Goal: Register for event/course

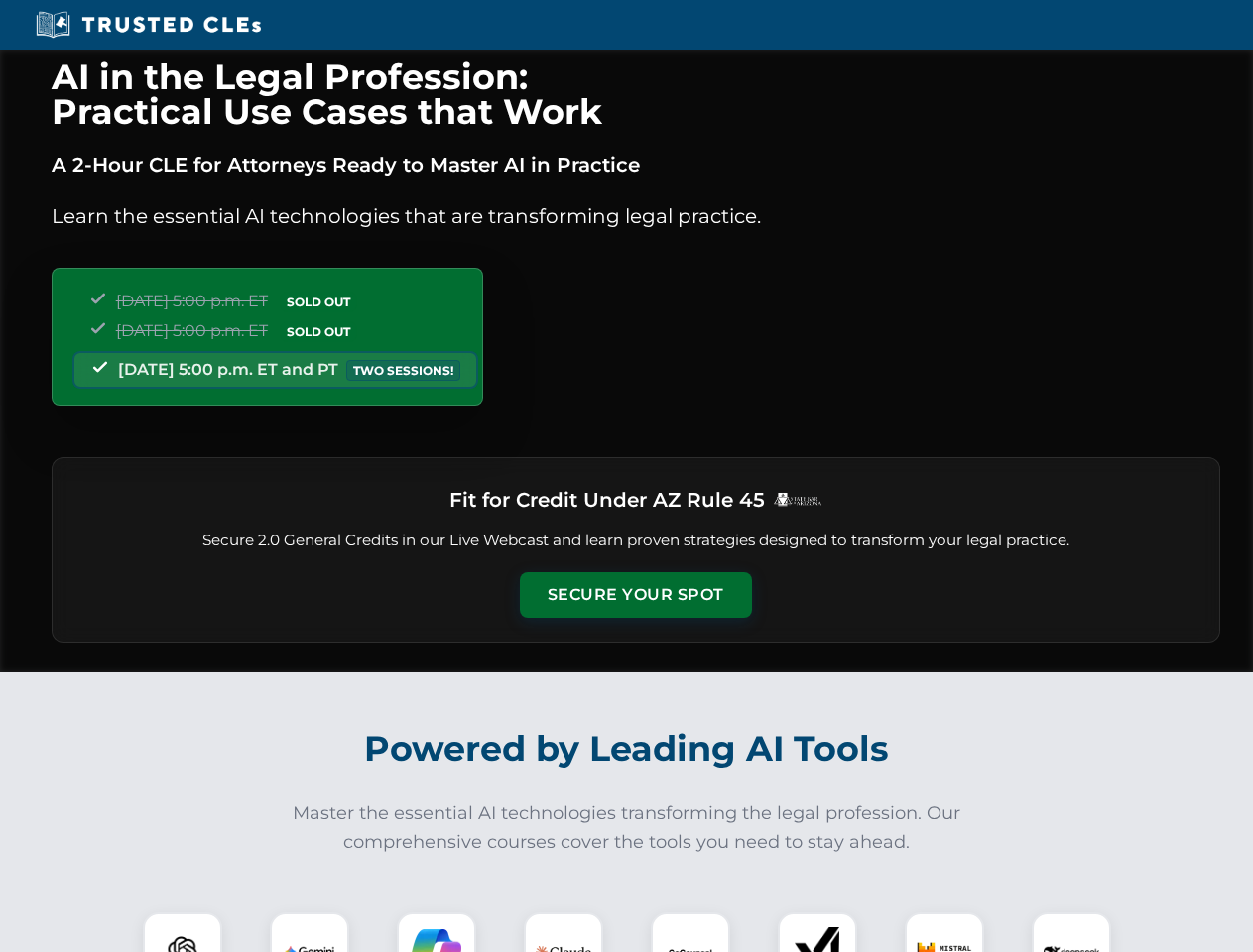
click at [635, 595] on button "Secure Your Spot" at bounding box center [635, 595] width 232 height 46
click at [182, 932] on img at bounding box center [182, 952] width 58 height 58
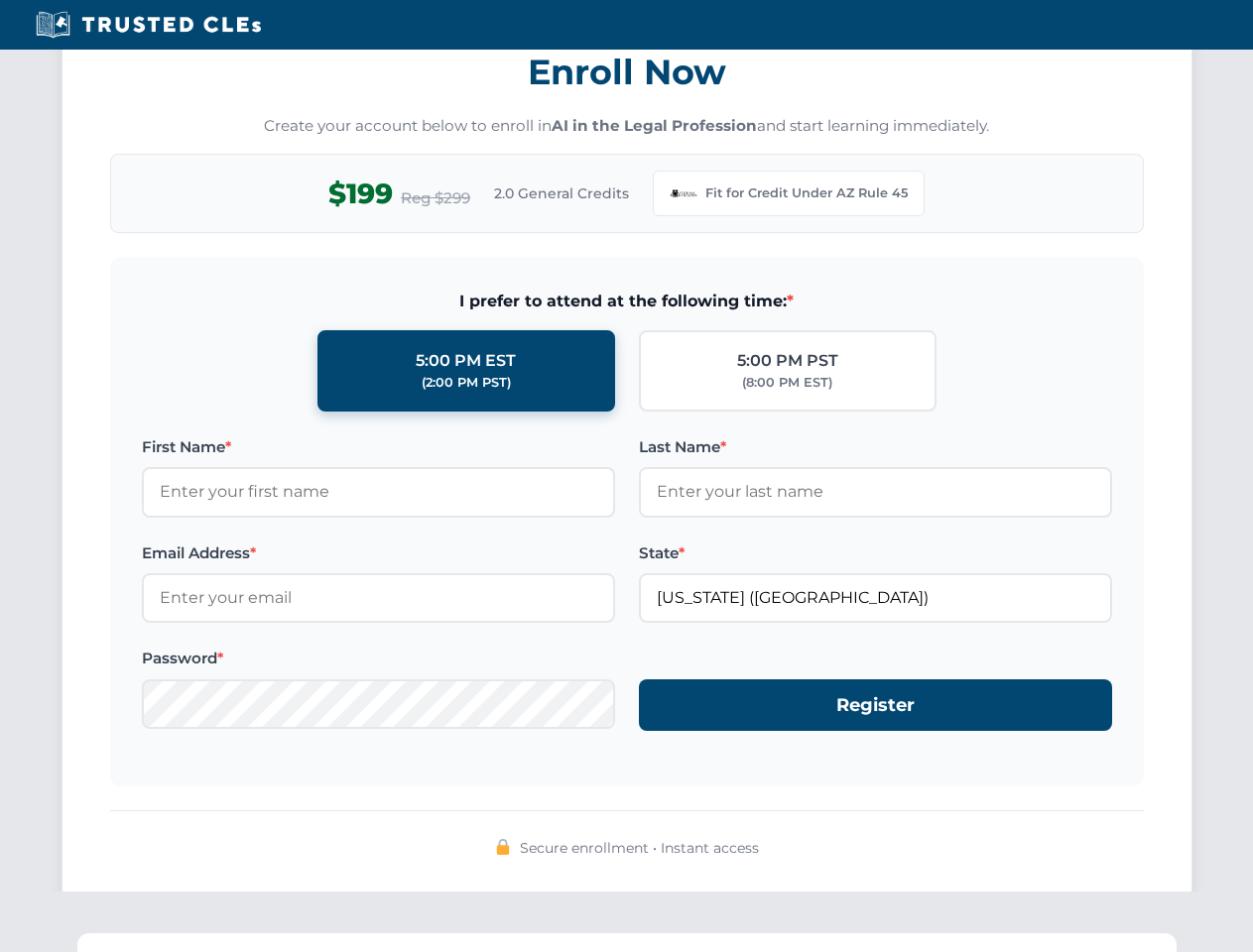
scroll to position [1934, 0]
